Goal: Find contact information: Find contact information

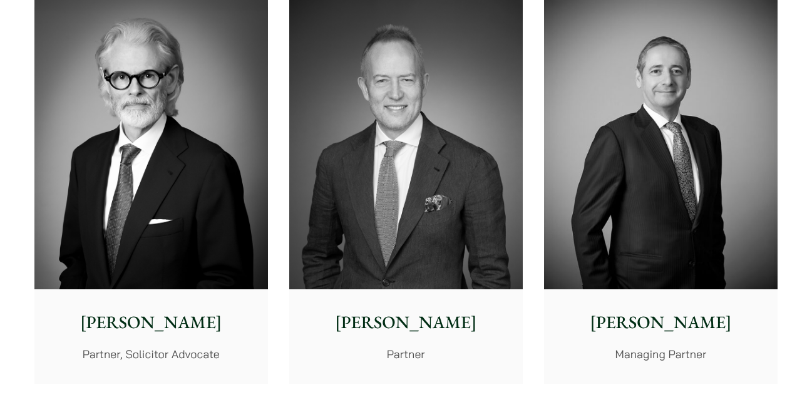
scroll to position [382, 0]
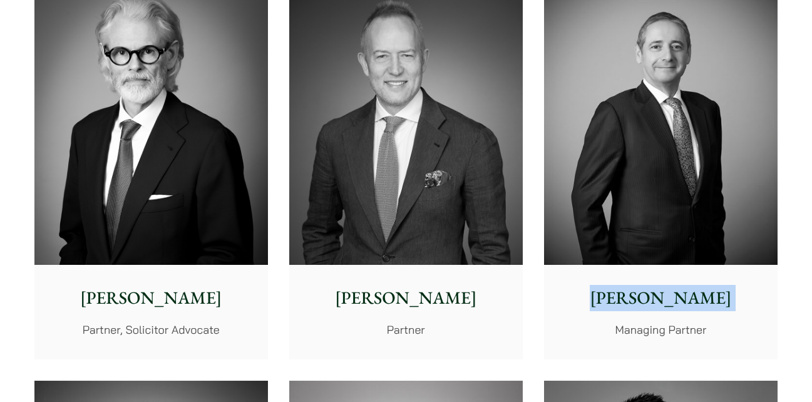
copy div "Andrew Powner"
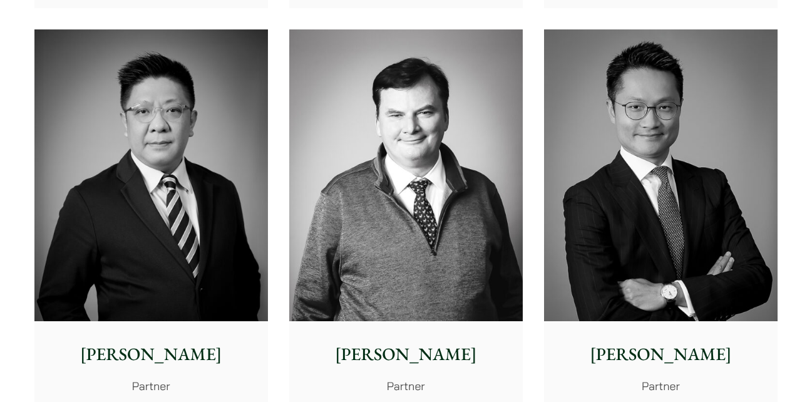
click at [681, 253] on img at bounding box center [661, 175] width 234 height 293
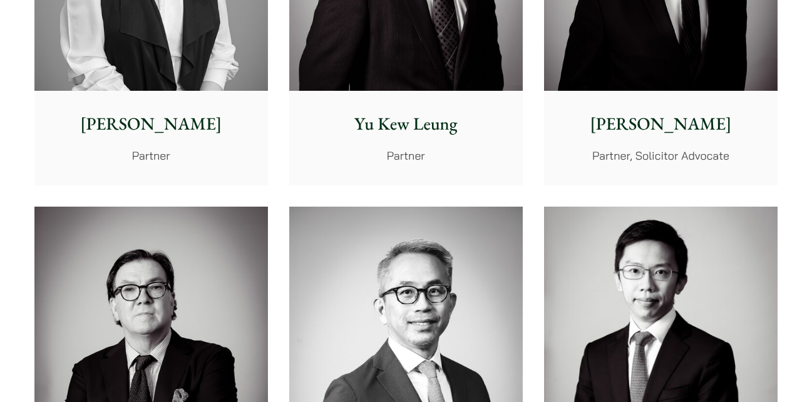
scroll to position [1436, 0]
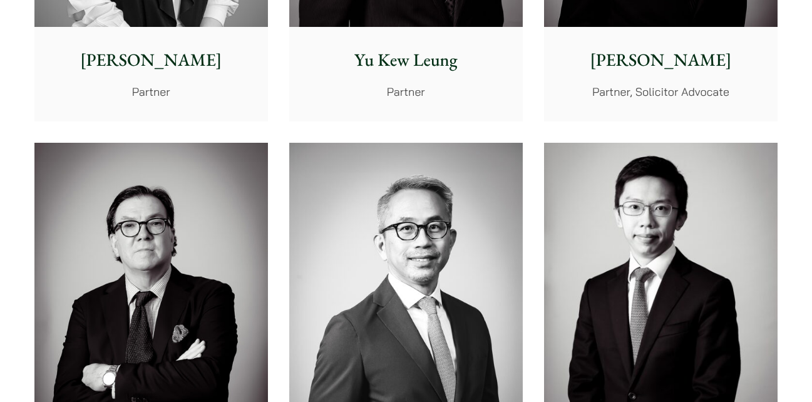
click at [167, 60] on p "Elsie Liu" at bounding box center [151, 60] width 214 height 26
click at [662, 58] on p "Nathan Wong" at bounding box center [661, 60] width 214 height 26
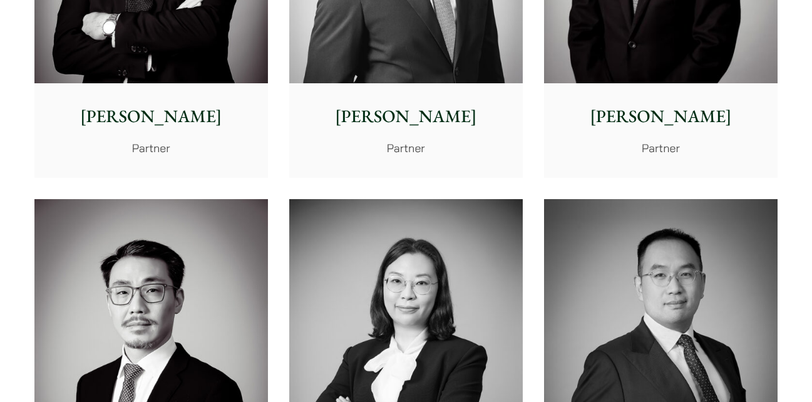
click at [660, 115] on p "Henry Ma" at bounding box center [661, 116] width 214 height 26
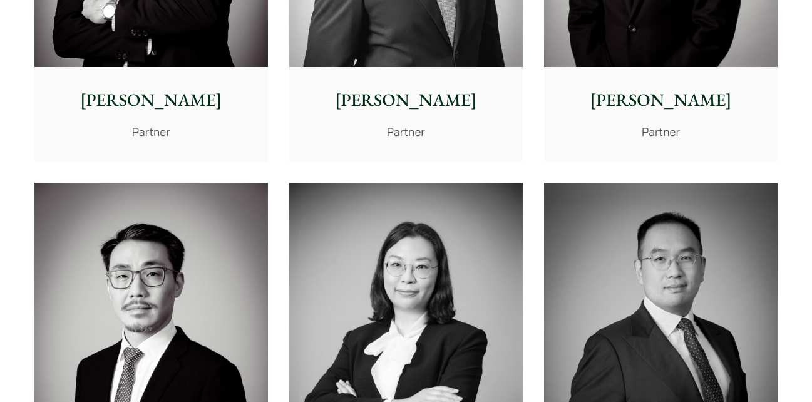
scroll to position [2139, 0]
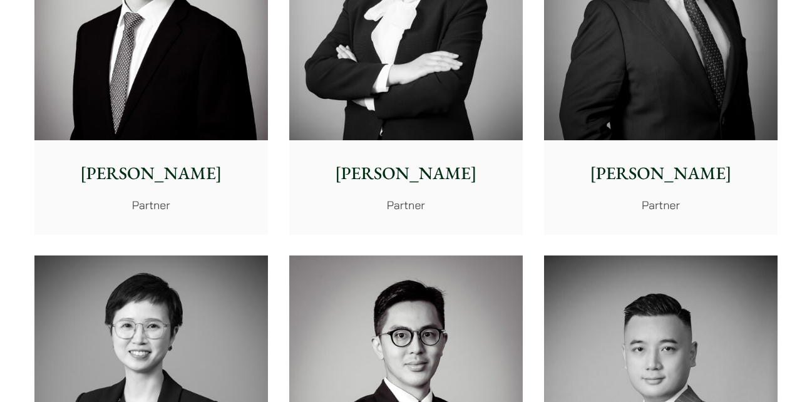
click at [179, 175] on p "Willard Li" at bounding box center [151, 173] width 214 height 26
click at [408, 177] on p "Anita Leung" at bounding box center [406, 173] width 214 height 26
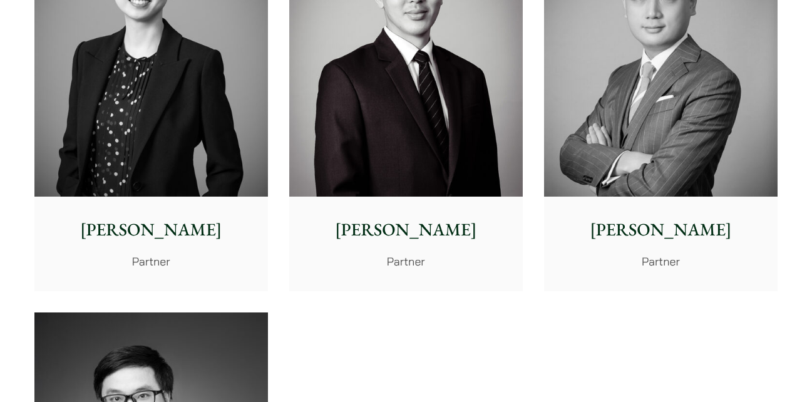
click at [162, 231] on p "Elaine Sum" at bounding box center [151, 230] width 214 height 26
click at [632, 227] on p "Timothy Wan" at bounding box center [661, 230] width 214 height 26
click at [420, 231] on p "Kenley Mak" at bounding box center [406, 230] width 214 height 26
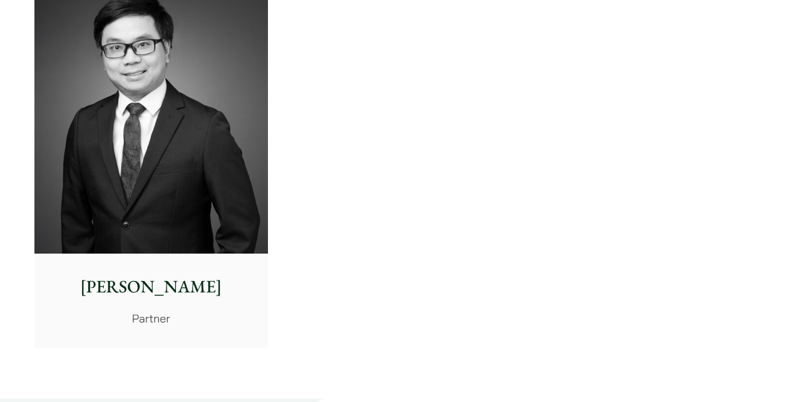
click at [173, 289] on p "Anthony Leung" at bounding box center [151, 287] width 214 height 26
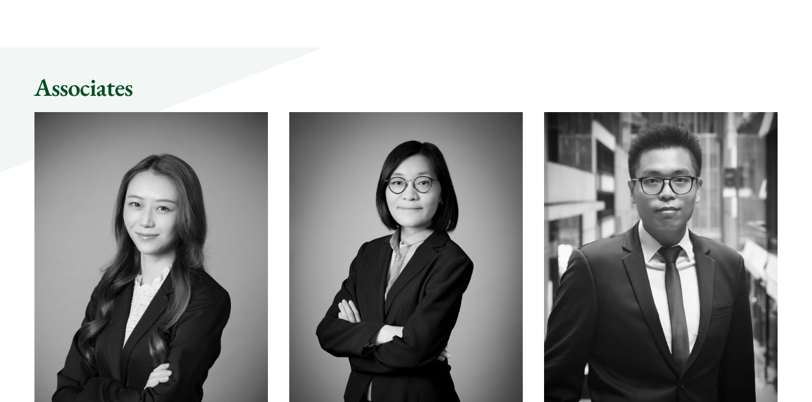
click at [190, 217] on img at bounding box center [151, 258] width 234 height 293
drag, startPoint x: 295, startPoint y: 240, endPoint x: 345, endPoint y: 249, distance: 51.0
click at [345, 249] on img at bounding box center [406, 258] width 234 height 293
click at [627, 252] on img at bounding box center [661, 258] width 234 height 293
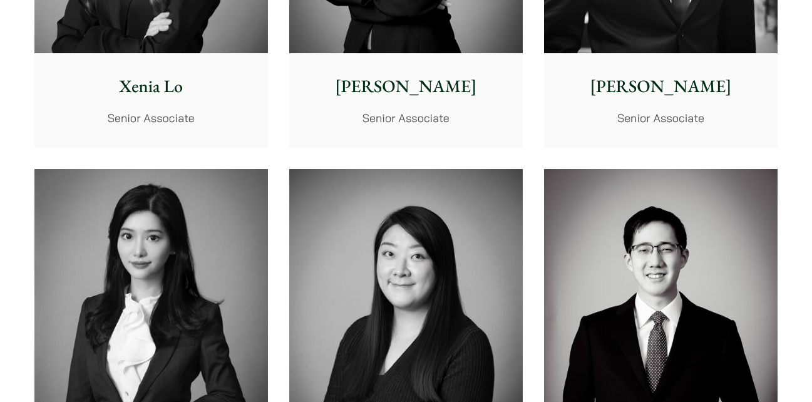
click at [172, 279] on img at bounding box center [151, 315] width 234 height 293
click at [408, 299] on img at bounding box center [406, 315] width 234 height 293
click at [679, 283] on img at bounding box center [661, 315] width 234 height 293
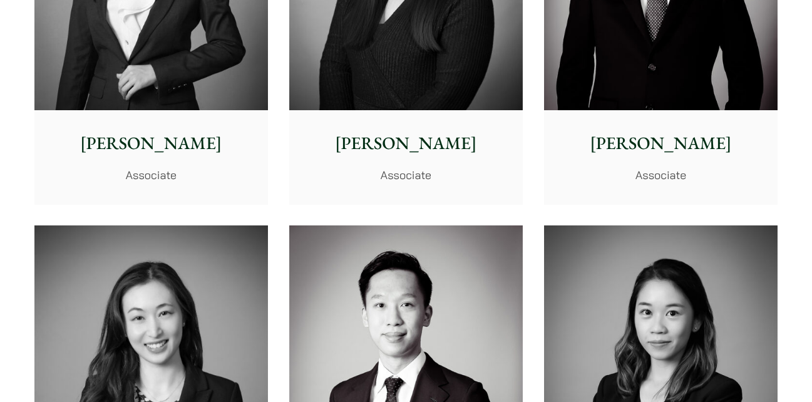
click at [152, 321] on img at bounding box center [151, 372] width 234 height 293
click at [392, 309] on img at bounding box center [406, 372] width 234 height 293
click at [635, 304] on img at bounding box center [661, 372] width 234 height 293
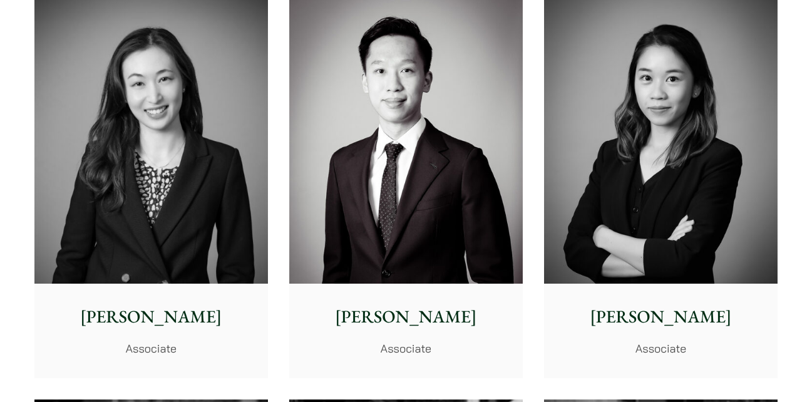
scroll to position [4192, 0]
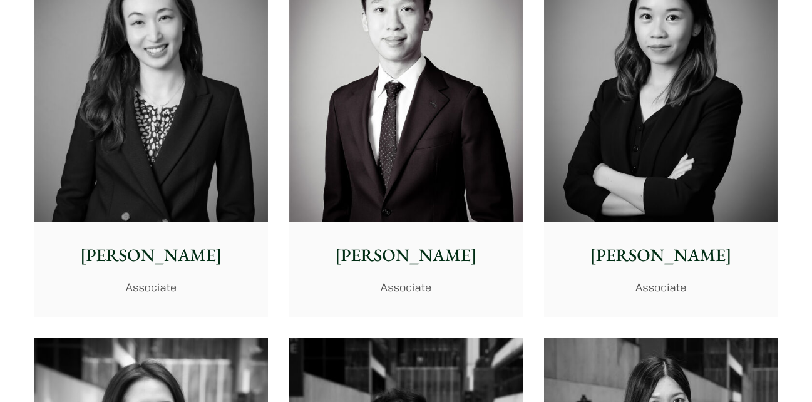
click at [392, 180] on img at bounding box center [406, 76] width 234 height 293
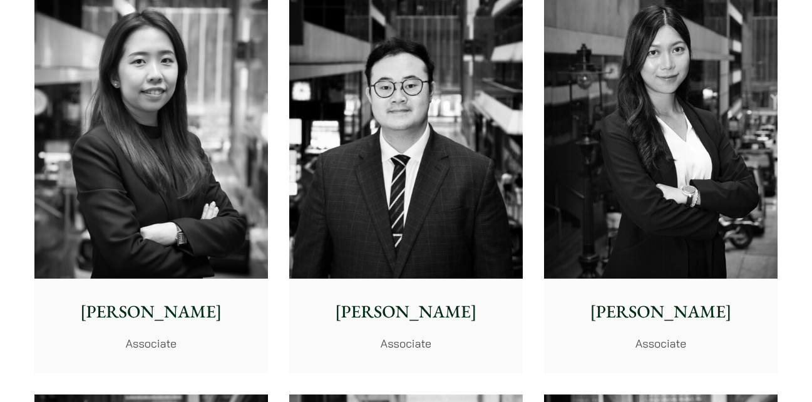
click at [172, 175] on img at bounding box center [151, 133] width 234 height 293
click at [432, 163] on img at bounding box center [406, 133] width 234 height 293
drag, startPoint x: 628, startPoint y: 165, endPoint x: 635, endPoint y: 165, distance: 6.9
click at [635, 165] on img at bounding box center [661, 133] width 234 height 293
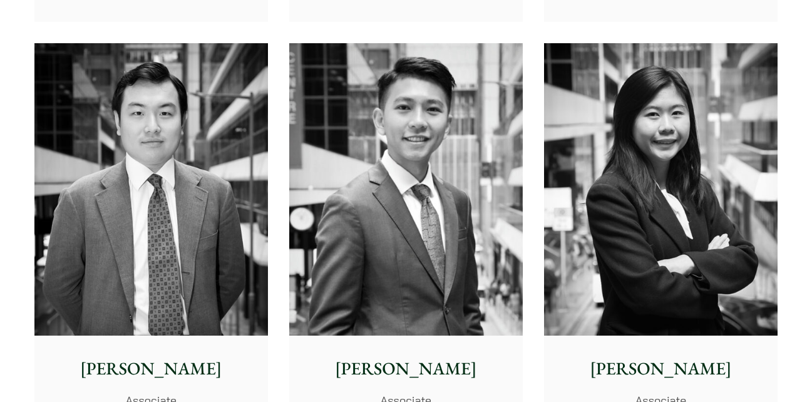
click at [132, 199] on img at bounding box center [151, 189] width 234 height 293
click at [443, 212] on img at bounding box center [406, 189] width 234 height 293
click at [668, 205] on img at bounding box center [661, 189] width 234 height 293
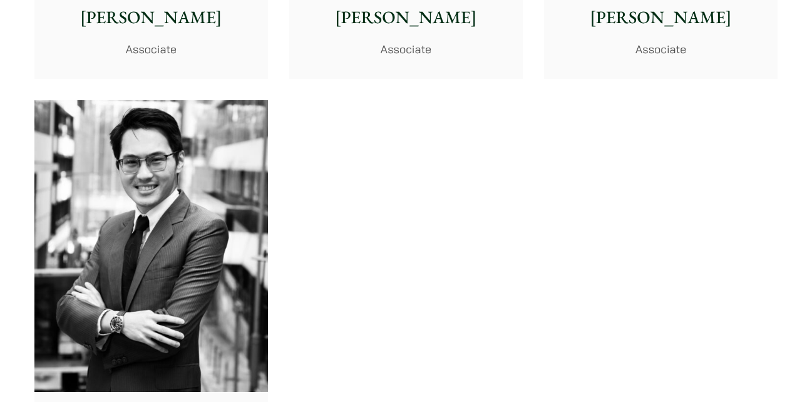
click at [177, 213] on img at bounding box center [151, 246] width 234 height 293
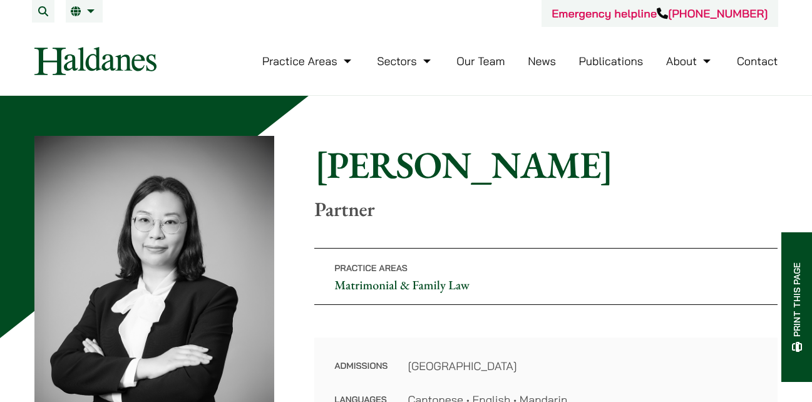
scroll to position [351, 0]
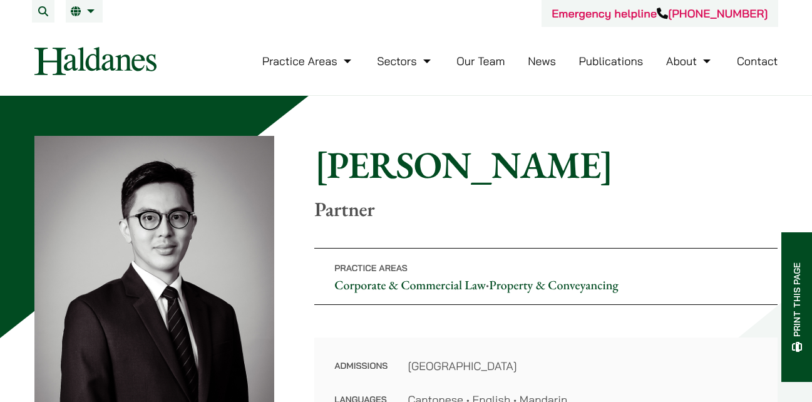
scroll to position [351, 0]
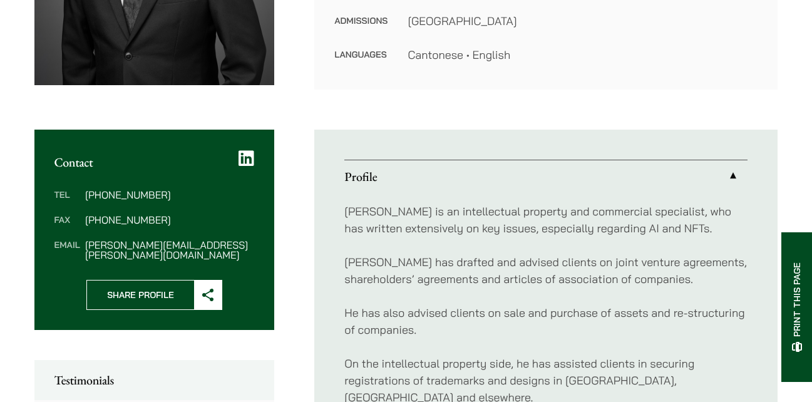
scroll to position [351, 0]
click at [237, 241] on dd "anthony.leung@haldanes.com" at bounding box center [169, 250] width 169 height 20
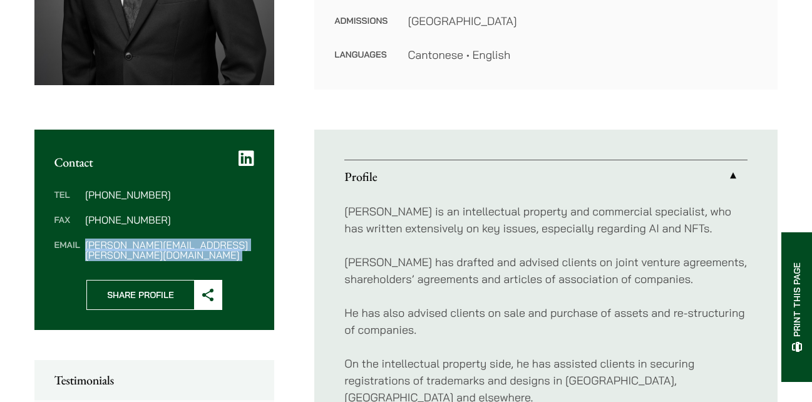
click at [237, 241] on dd "anthony.leung@haldanes.com" at bounding box center [169, 250] width 169 height 20
copy div "anthony.leung@haldanes.com"
